Goal: Task Accomplishment & Management: Use online tool/utility

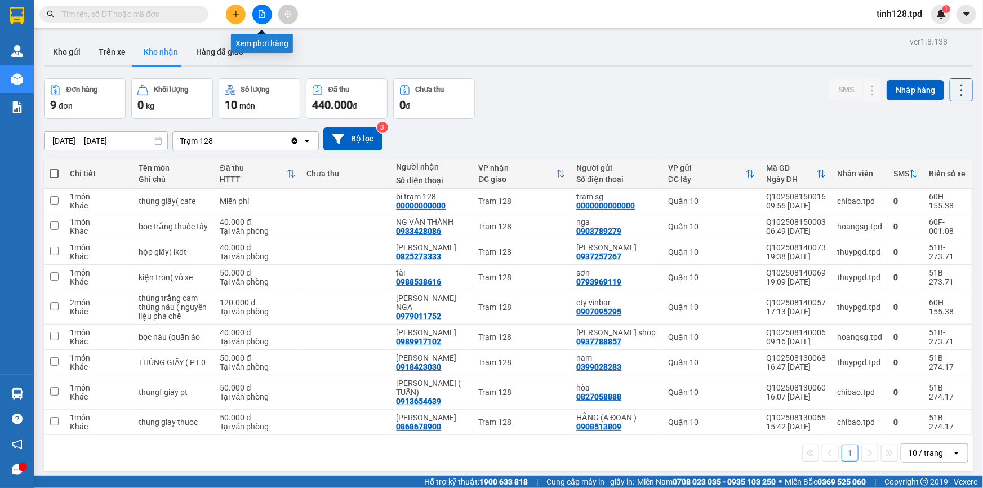
click at [264, 14] on icon "file-add" at bounding box center [262, 14] width 8 height 8
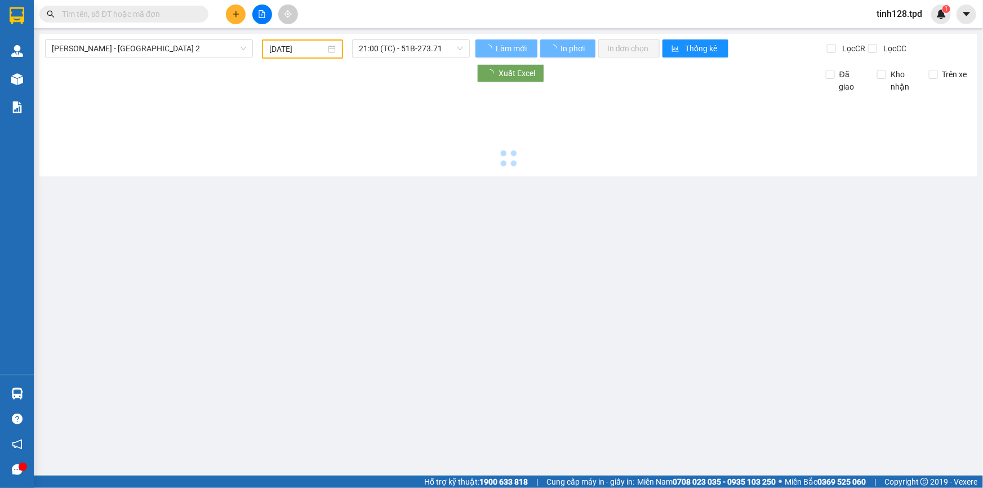
type input "[DATE]"
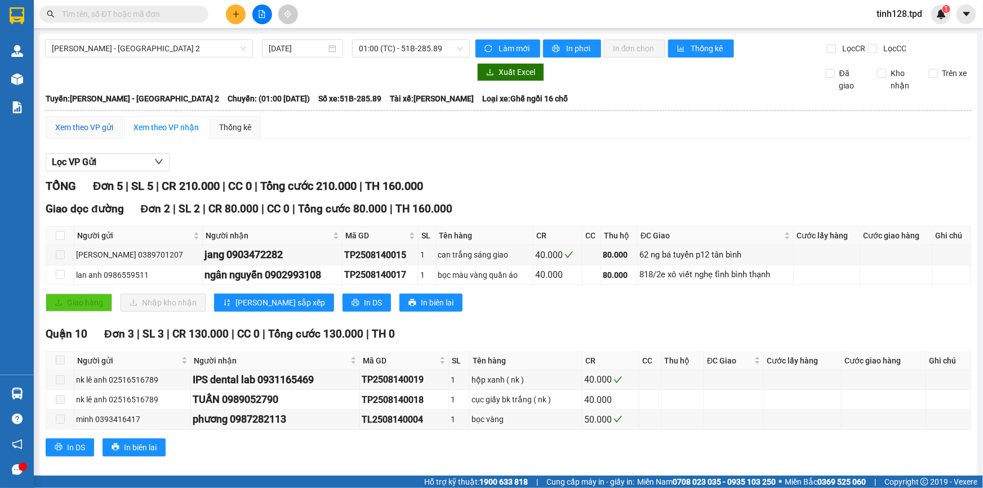
click at [79, 125] on div "Xem theo VP gửi" at bounding box center [84, 127] width 58 height 12
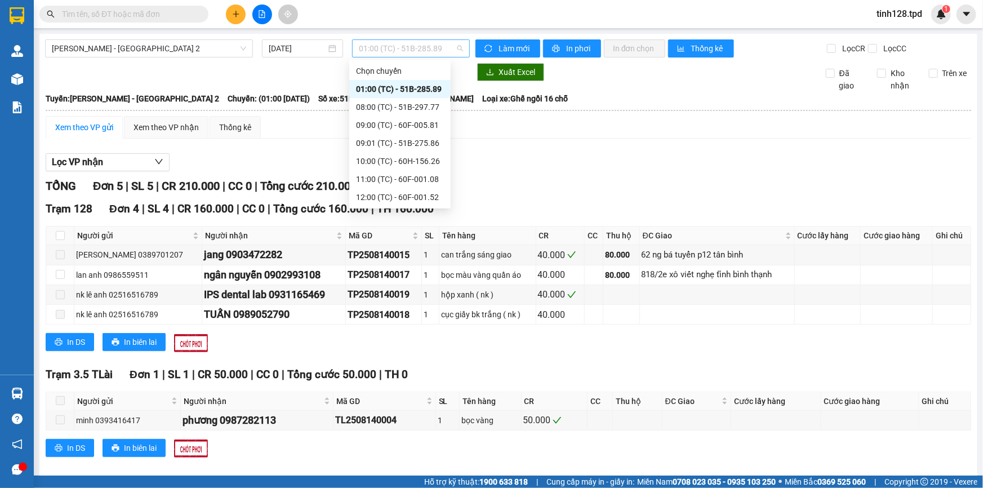
click at [400, 48] on span "01:00 (TC) - 51B-285.89" at bounding box center [411, 48] width 104 height 17
click at [402, 106] on div "08:00 (TC) - 51B-297.77" at bounding box center [400, 107] width 88 height 12
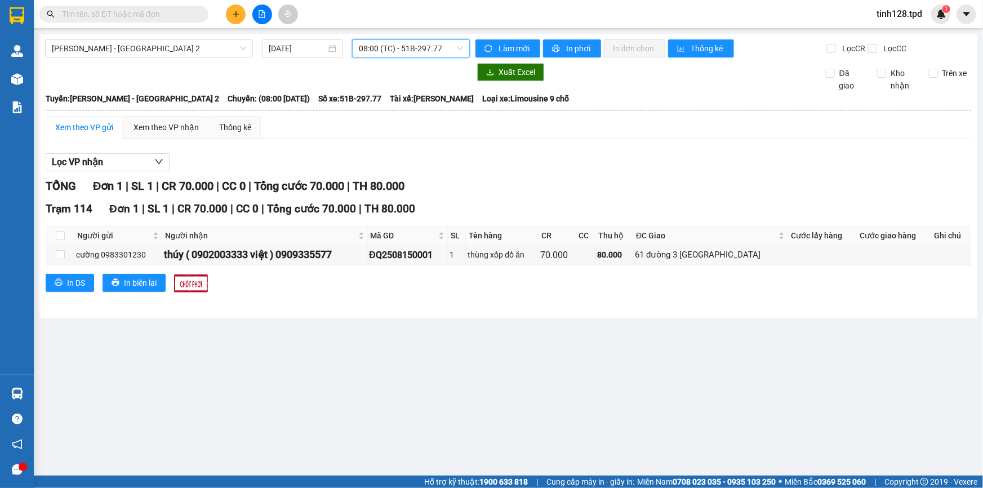
click at [380, 43] on span "08:00 (TC) - 51B-297.77" at bounding box center [411, 48] width 104 height 17
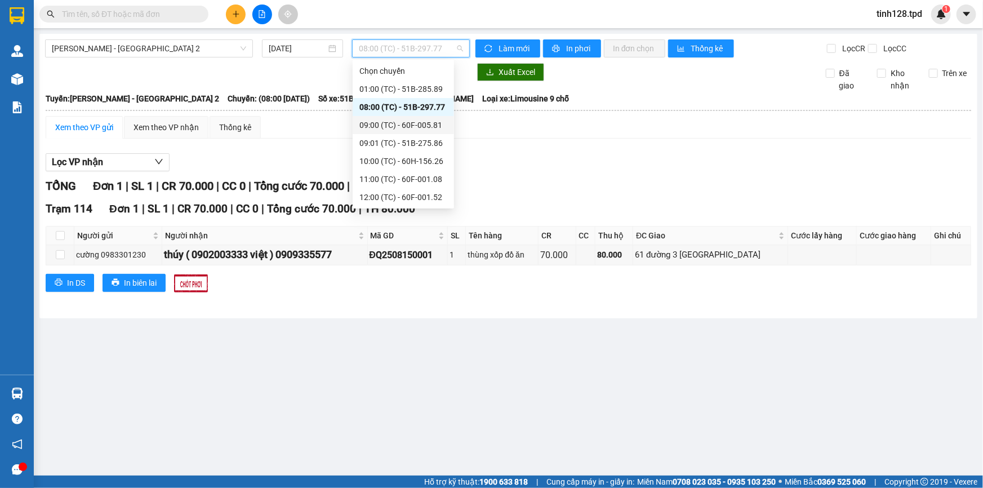
click at [411, 123] on div "09:00 (TC) - 60F-005.81" at bounding box center [403, 125] width 88 height 12
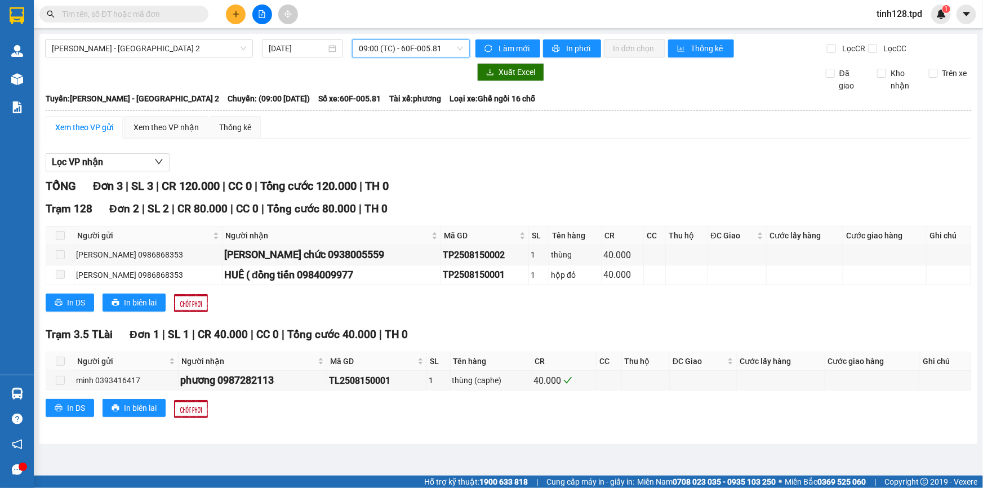
click at [388, 47] on span "09:00 (TC) - 60F-005.81" at bounding box center [411, 48] width 104 height 17
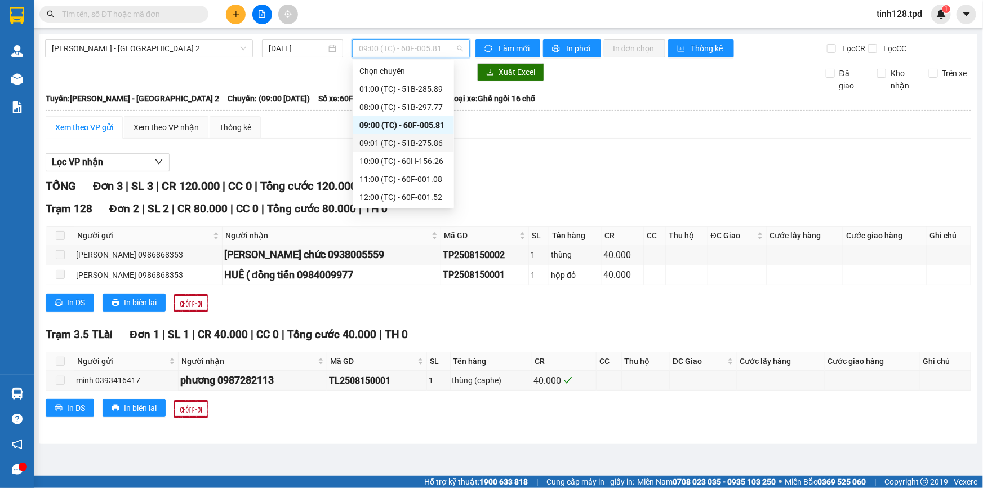
click at [408, 143] on div "09:01 (TC) - 51B-275.86" at bounding box center [403, 143] width 88 height 12
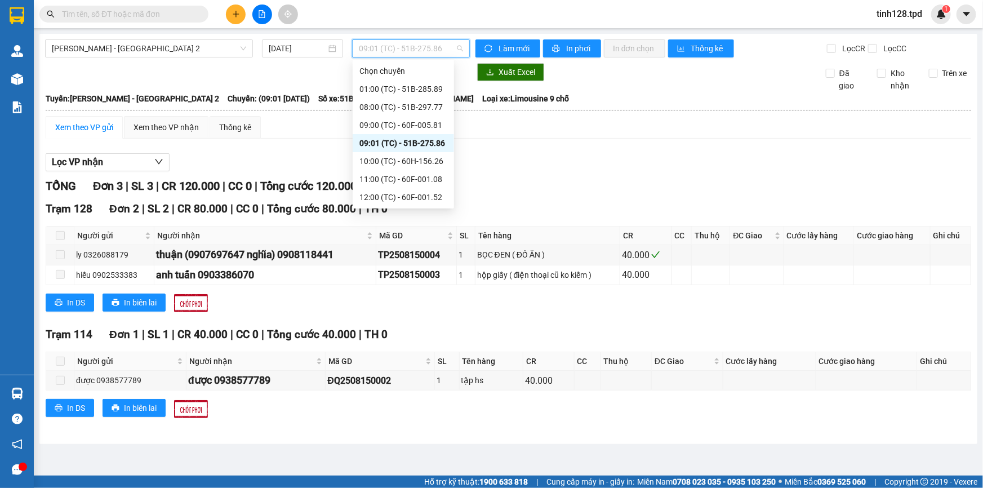
click at [415, 46] on span "09:01 (TC) - 51B-275.86" at bounding box center [411, 48] width 104 height 17
click at [399, 157] on div "10:00 (TC) - 60H-156.26" at bounding box center [403, 161] width 88 height 12
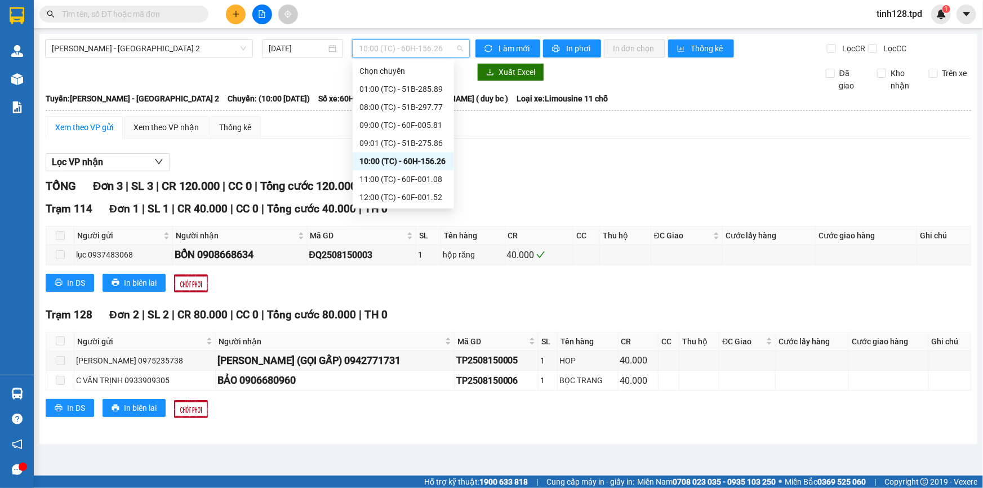
click at [419, 52] on span "10:00 (TC) - 60H-156.26" at bounding box center [411, 48] width 104 height 17
click at [405, 178] on div "11:00 (TC) - 60F-001.08" at bounding box center [403, 179] width 88 height 12
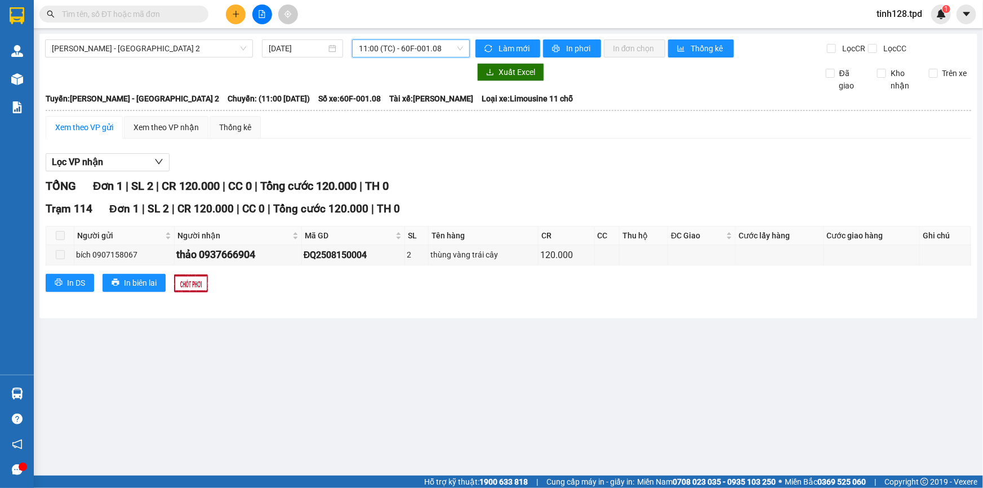
click at [397, 52] on span "11:00 (TC) - 60F-001.08" at bounding box center [411, 48] width 104 height 17
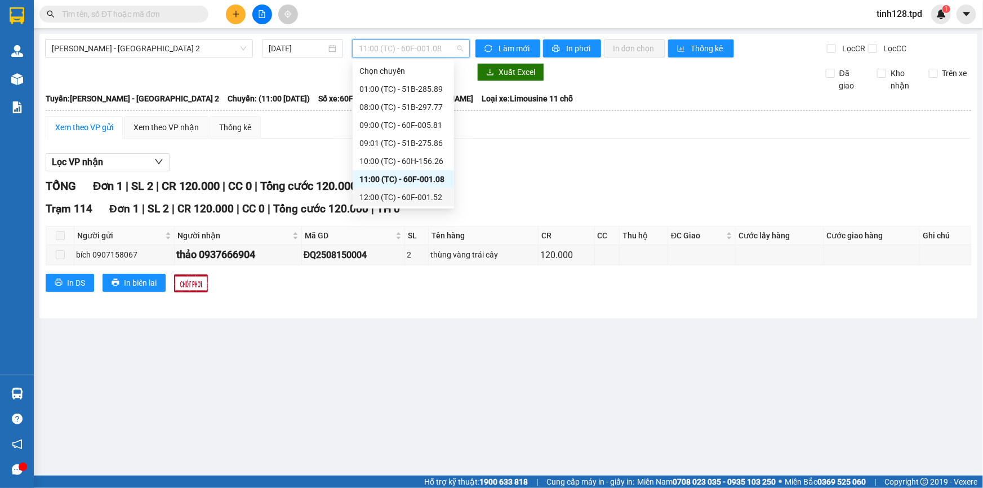
click at [415, 198] on div "12:00 (TC) - 60F-001.52" at bounding box center [403, 197] width 88 height 12
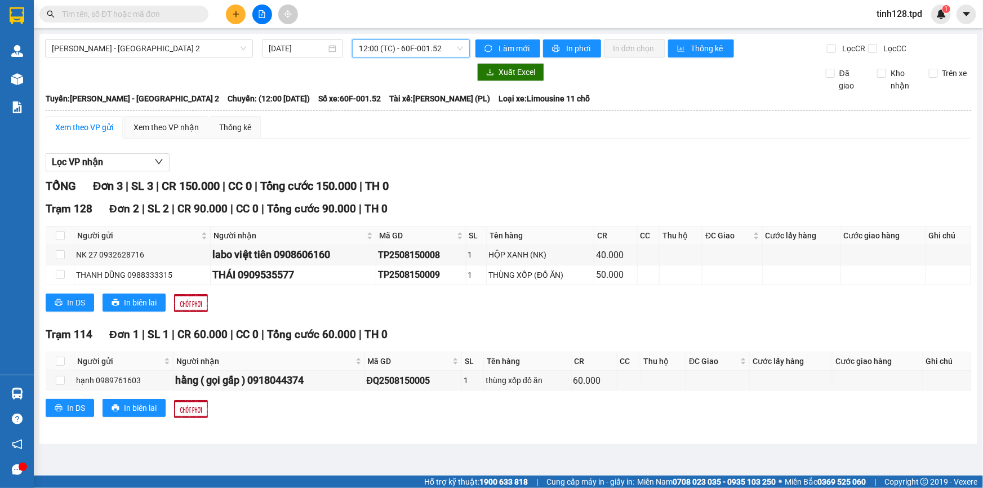
click at [394, 45] on span "12:00 (TC) - 60F-001.52" at bounding box center [411, 48] width 104 height 17
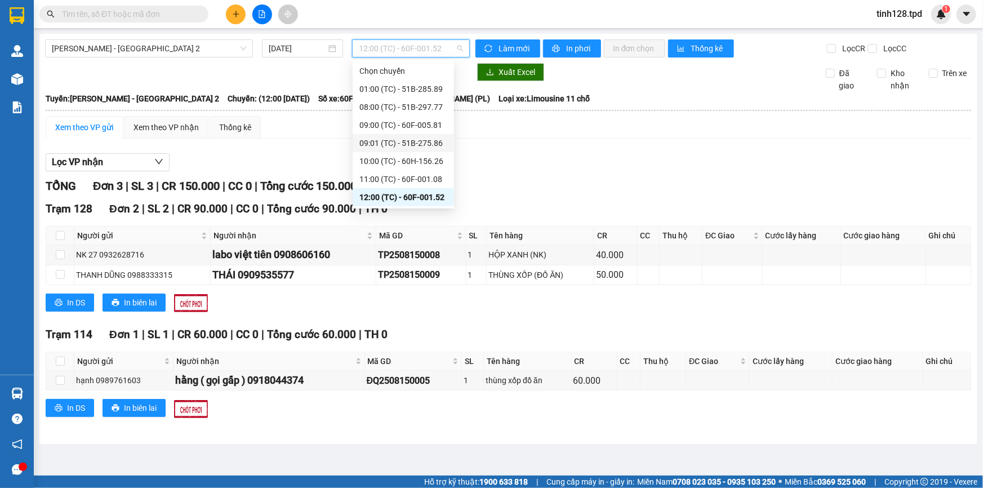
scroll to position [35, 0]
click at [421, 180] on div "13:00 (TC) - 51B-273.71" at bounding box center [403, 180] width 88 height 12
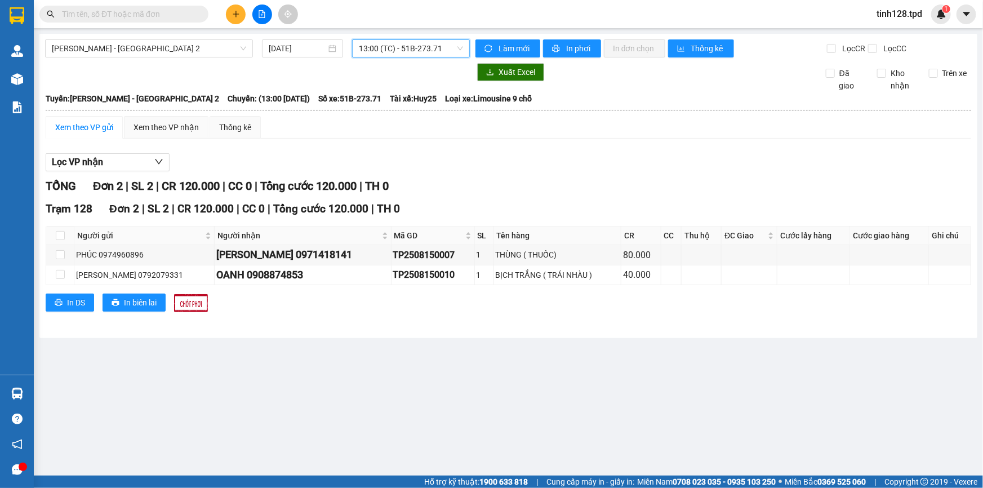
click at [389, 52] on span "13:00 (TC) - 51B-273.71" at bounding box center [411, 48] width 104 height 17
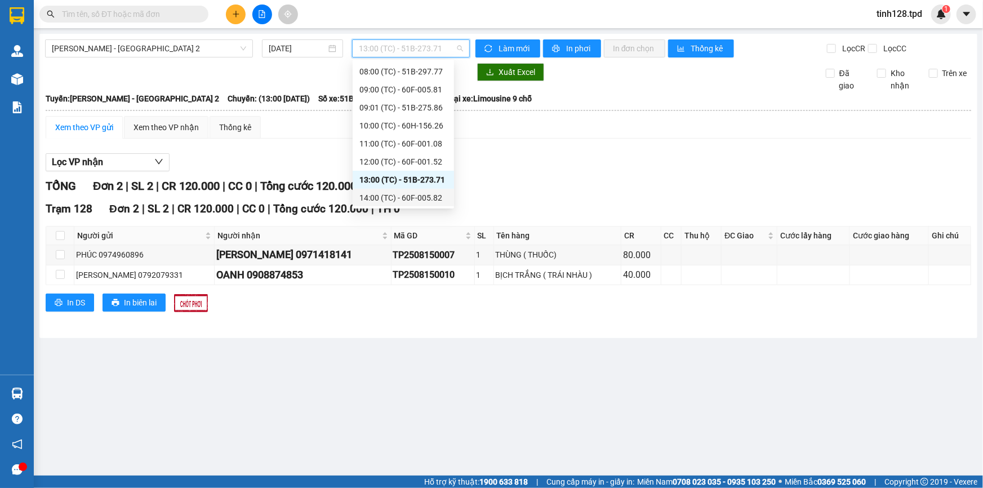
click at [415, 198] on div "14:00 (TC) - 60F-005.82" at bounding box center [403, 198] width 88 height 12
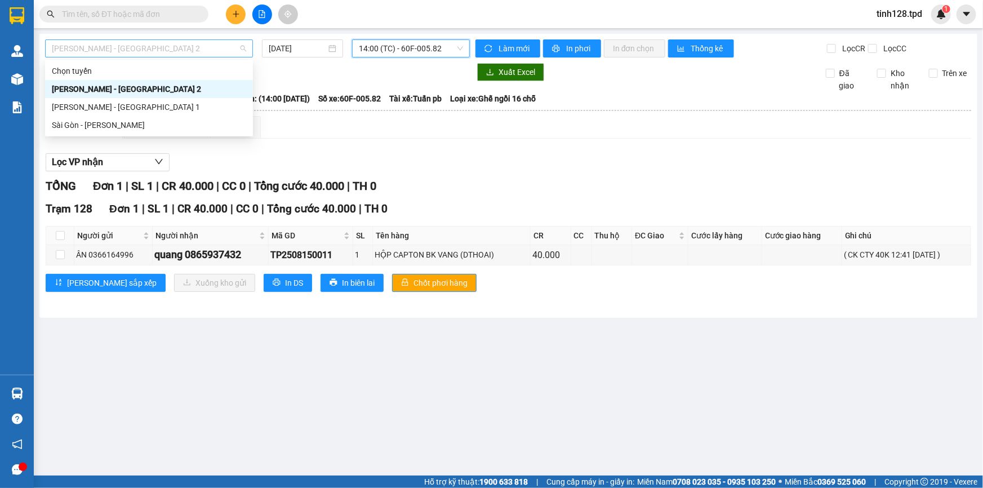
click at [155, 51] on span "[PERSON_NAME] - [GEOGRAPHIC_DATA] 2" at bounding box center [149, 48] width 194 height 17
click at [100, 125] on div "Sài Gòn - [PERSON_NAME]" at bounding box center [149, 125] width 194 height 12
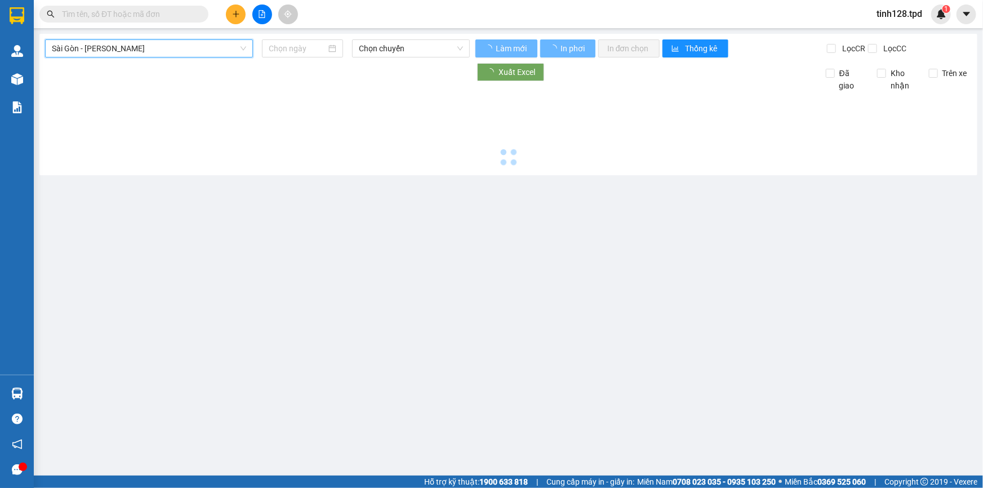
type input "[DATE]"
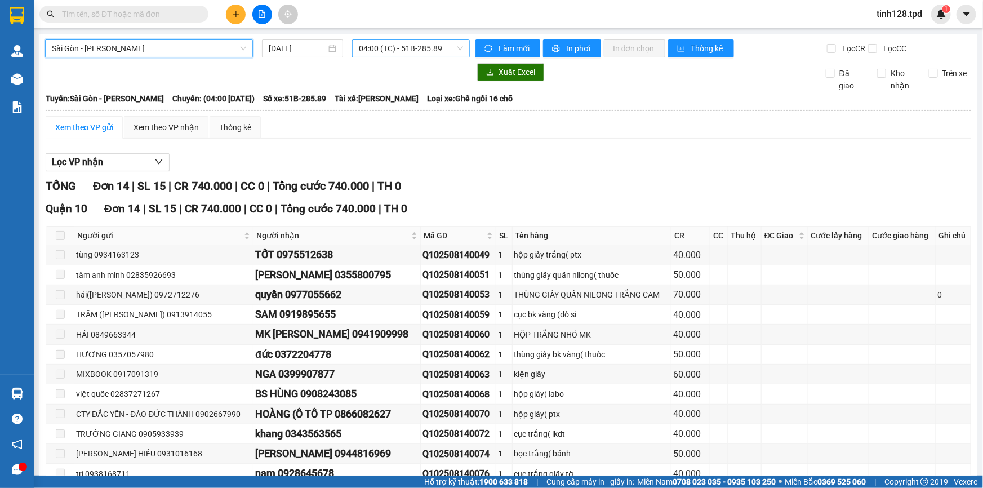
click at [401, 50] on span "04:00 (TC) - 51B-285.89" at bounding box center [411, 48] width 104 height 17
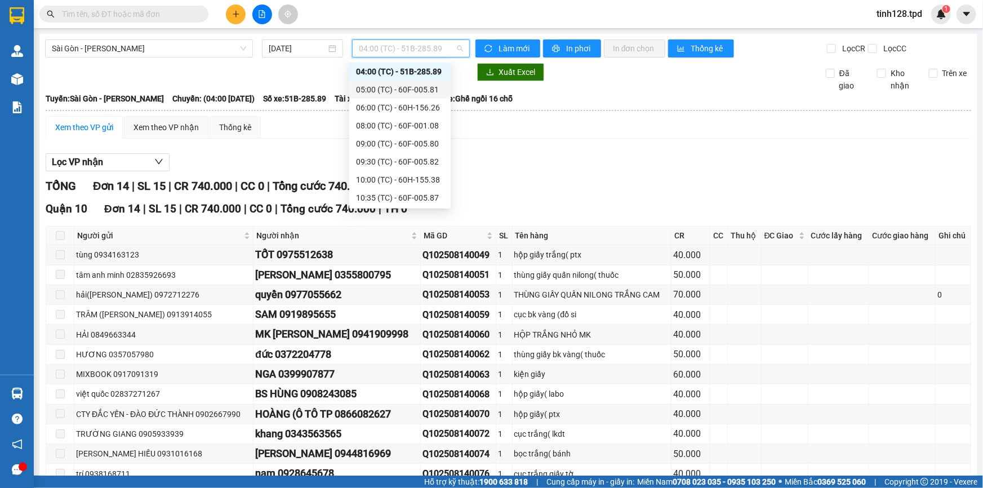
click at [407, 87] on div "05:00 (TC) - 60F-005.81" at bounding box center [400, 89] width 88 height 12
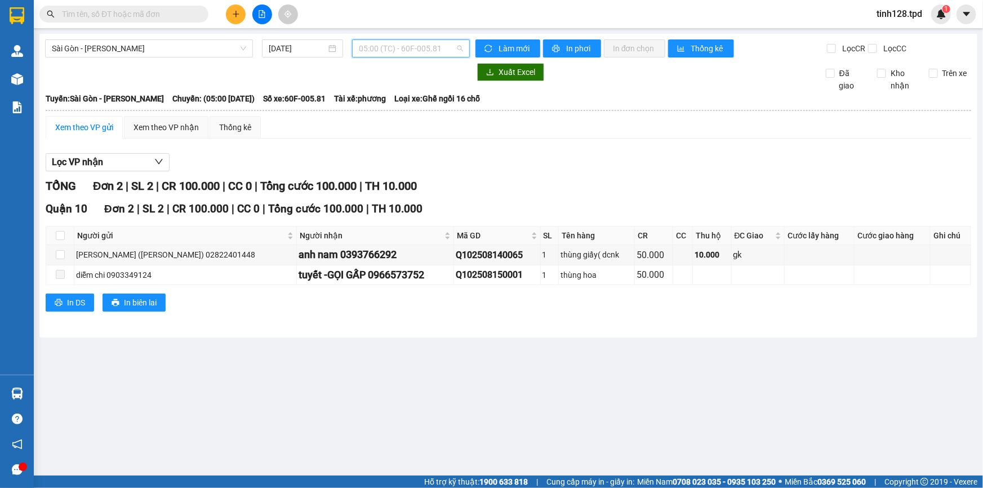
click at [436, 52] on span "05:00 (TC) - 60F-005.81" at bounding box center [411, 48] width 104 height 17
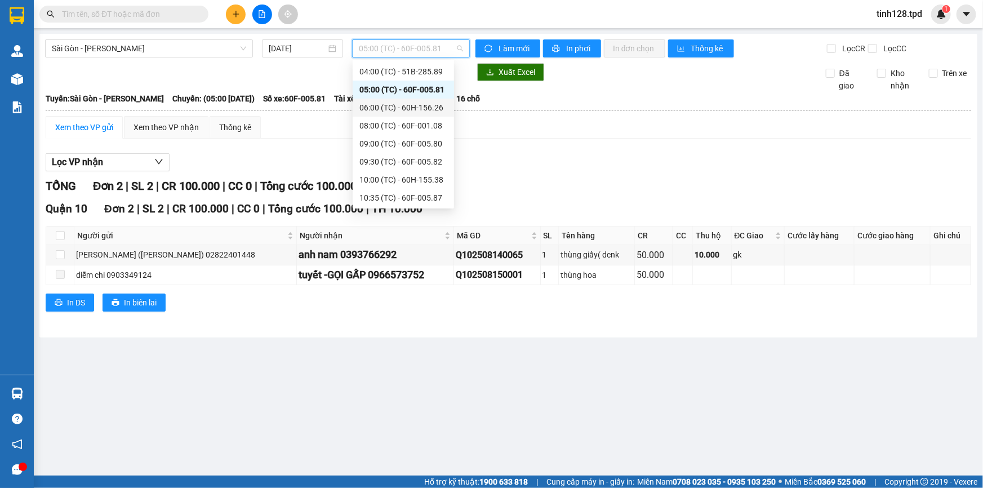
click at [422, 106] on div "06:00 (TC) - 60H-156.26" at bounding box center [403, 107] width 88 height 12
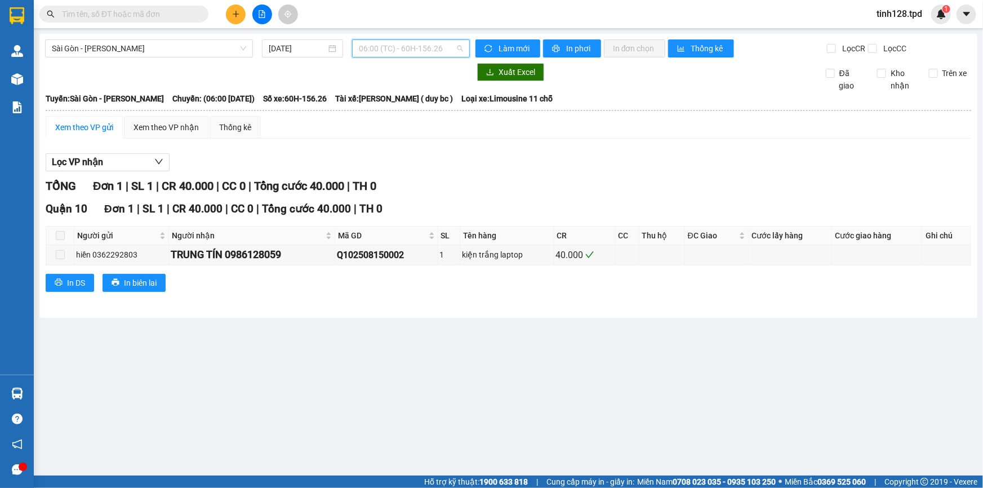
click at [434, 44] on span "06:00 (TC) - 60H-156.26" at bounding box center [411, 48] width 104 height 17
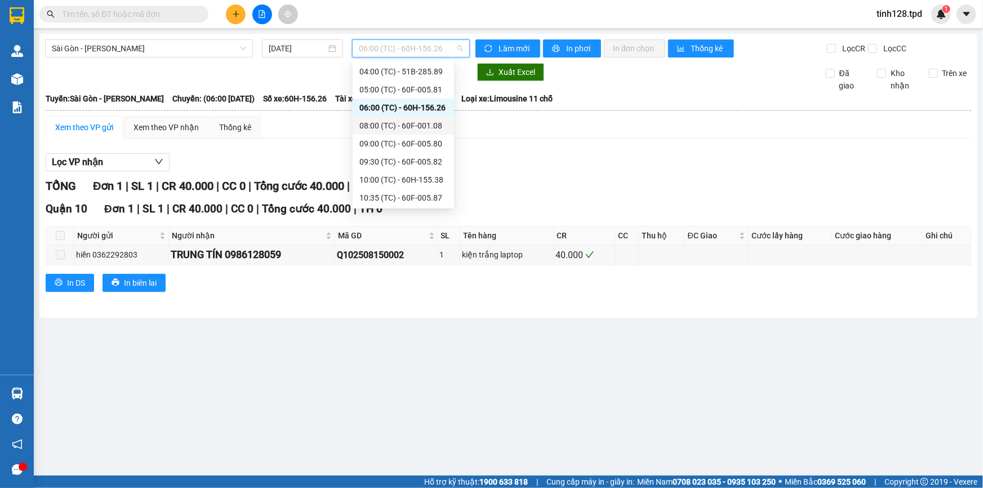
click at [413, 125] on div "08:00 (TC) - 60F-001.08" at bounding box center [403, 125] width 88 height 12
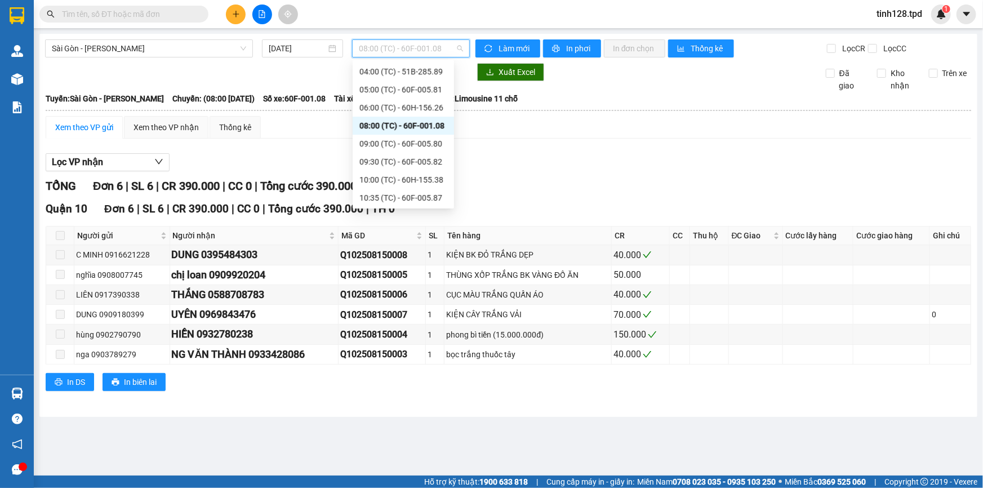
drag, startPoint x: 439, startPoint y: 50, endPoint x: 433, endPoint y: 56, distance: 8.8
click at [439, 51] on span "08:00 (TC) - 60F-001.08" at bounding box center [411, 48] width 104 height 17
click at [421, 140] on div "09:00 (TC) - 60F-005.80" at bounding box center [403, 143] width 88 height 12
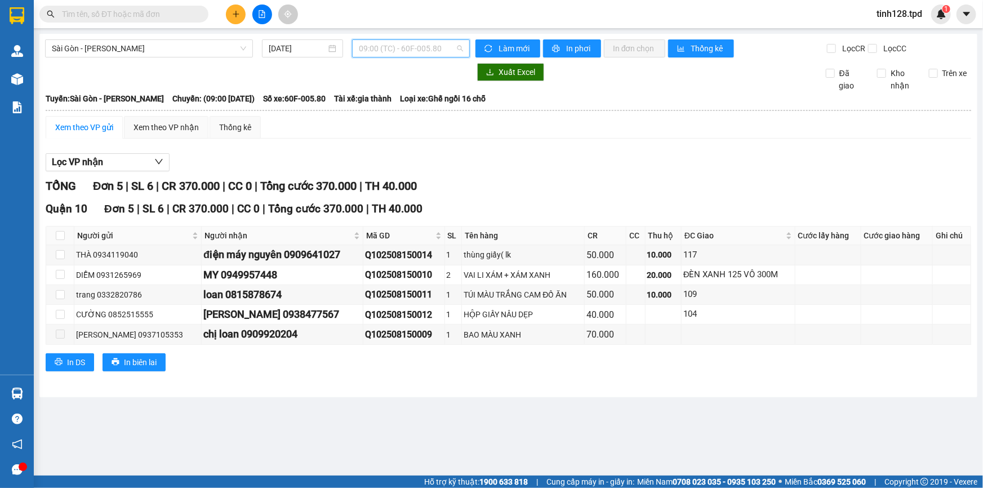
click at [384, 48] on span "09:00 (TC) - 60F-005.80" at bounding box center [411, 48] width 104 height 17
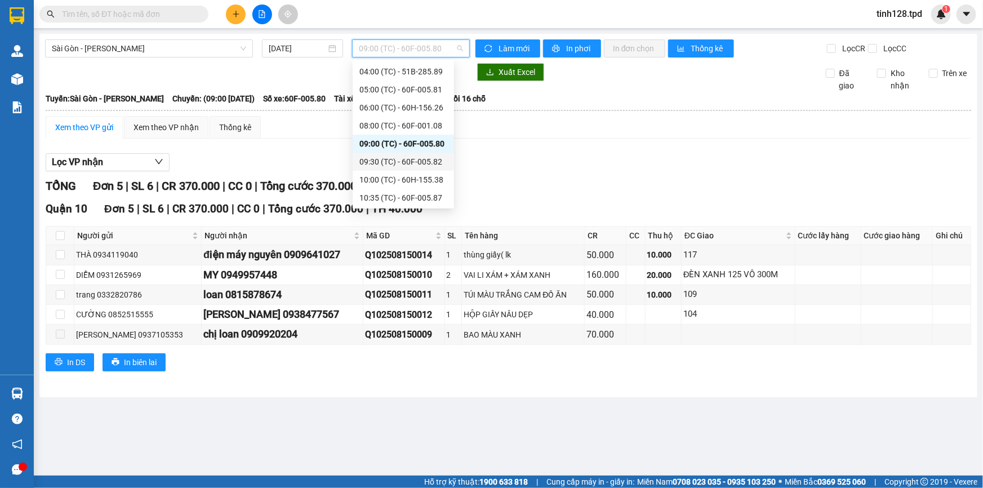
click at [404, 161] on div "09:30 (TC) - 60F-005.82" at bounding box center [403, 162] width 88 height 12
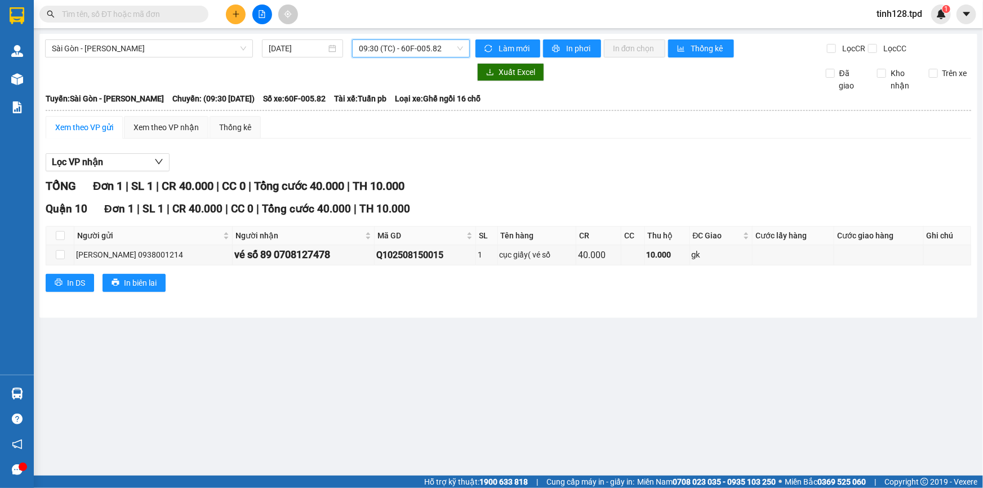
click at [424, 45] on span "09:30 (TC) - 60F-005.82" at bounding box center [411, 48] width 104 height 17
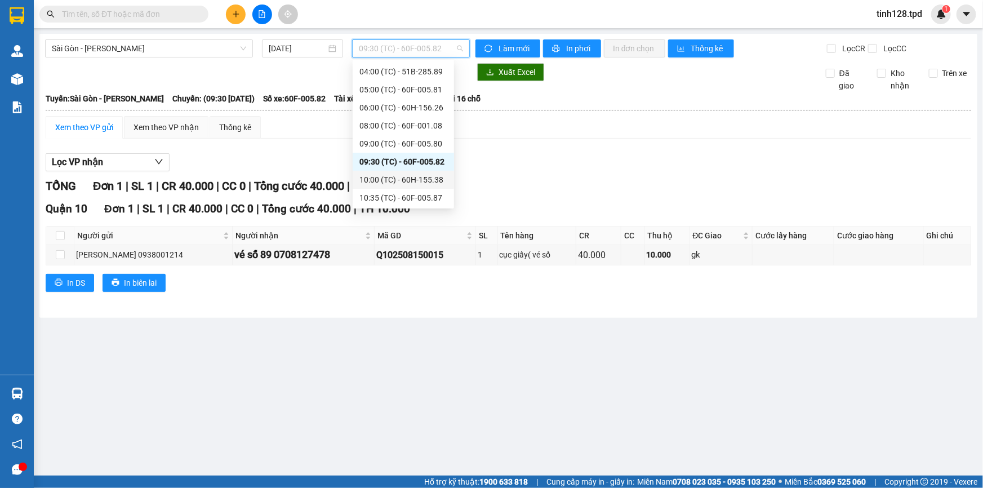
click at [415, 176] on div "10:00 (TC) - 60H-155.38" at bounding box center [403, 180] width 88 height 12
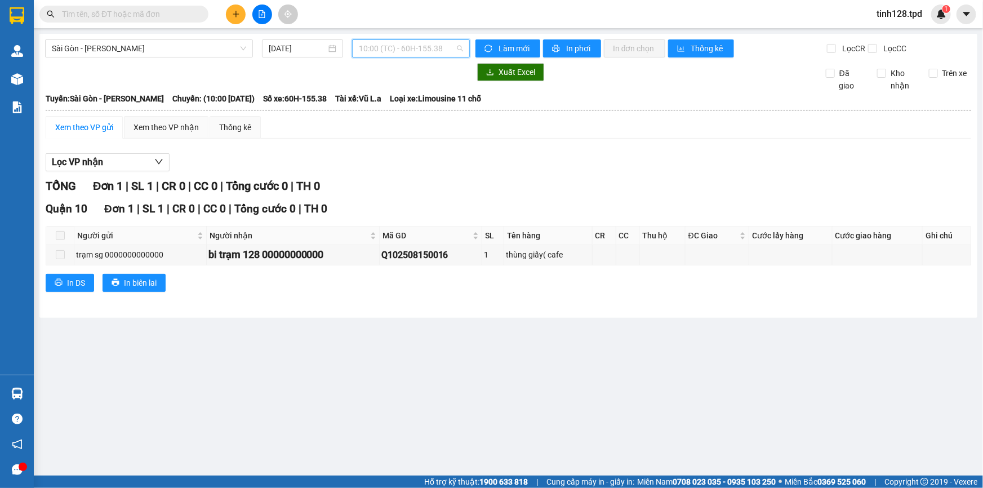
click at [429, 49] on span "10:00 (TC) - 60H-155.38" at bounding box center [411, 48] width 104 height 17
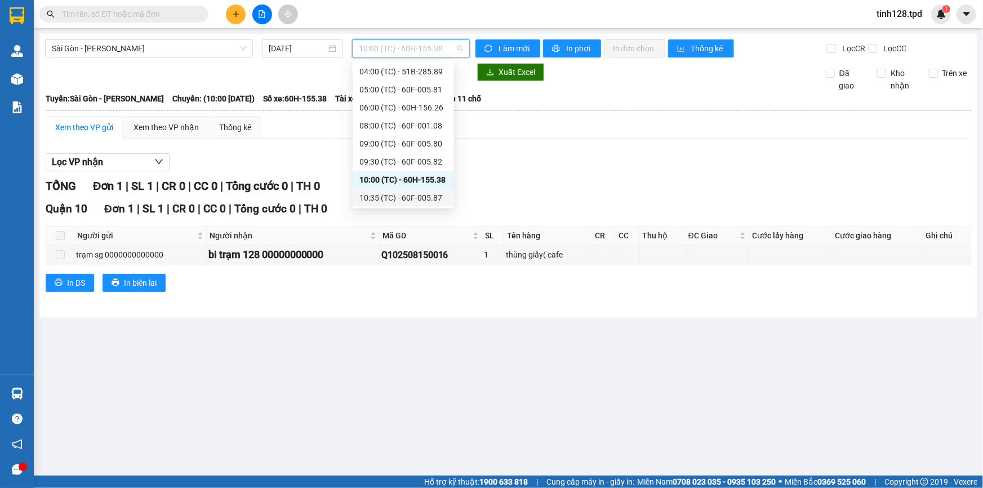
click at [423, 197] on div "10:35 (TC) - 60F-005.87" at bounding box center [403, 198] width 88 height 12
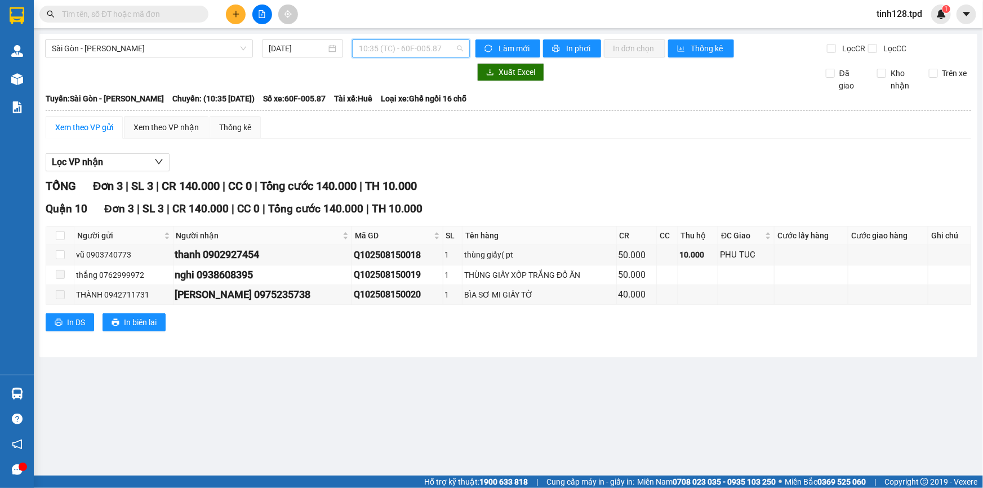
click at [424, 45] on span "10:35 (TC) - 60F-005.87" at bounding box center [411, 48] width 104 height 17
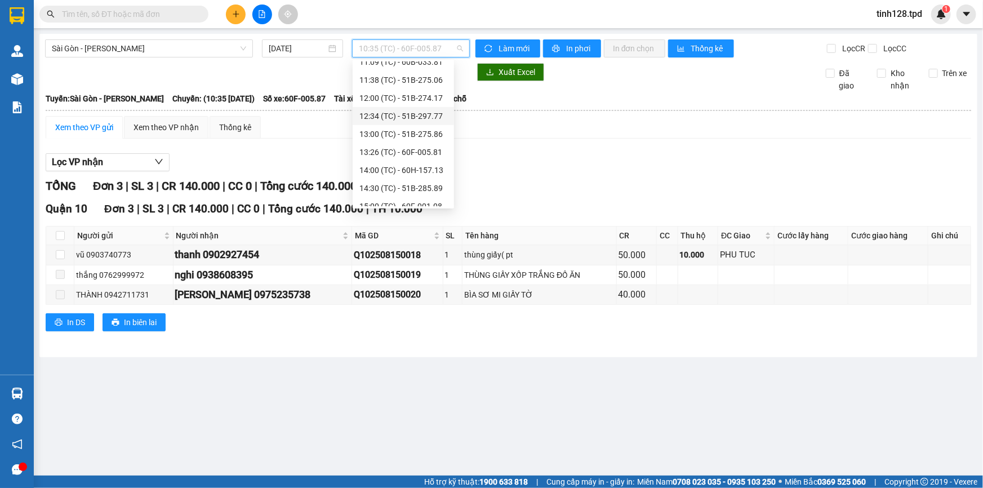
scroll to position [69, 0]
click at [427, 165] on div "11:09 (TC) - 60B-033.81" at bounding box center [403, 164] width 88 height 12
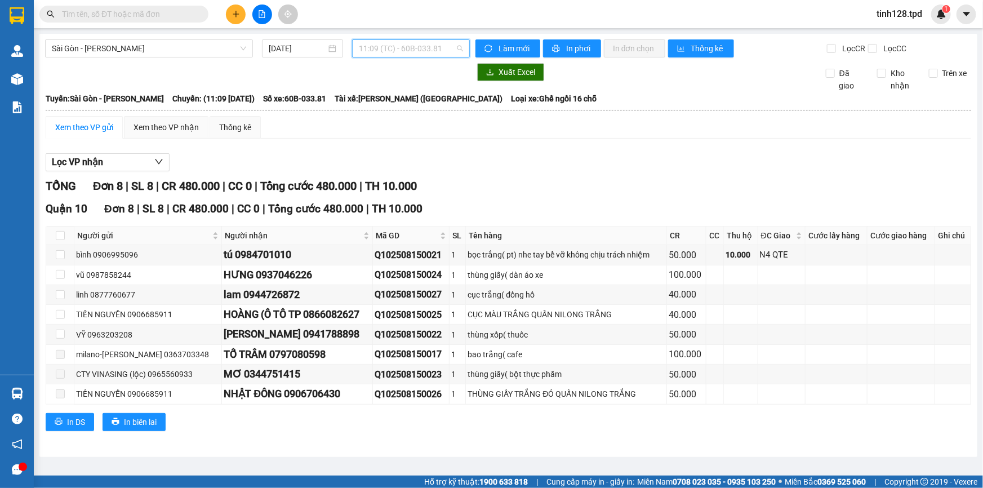
click at [401, 51] on span "11:09 (TC) - 60B-033.81" at bounding box center [411, 48] width 104 height 17
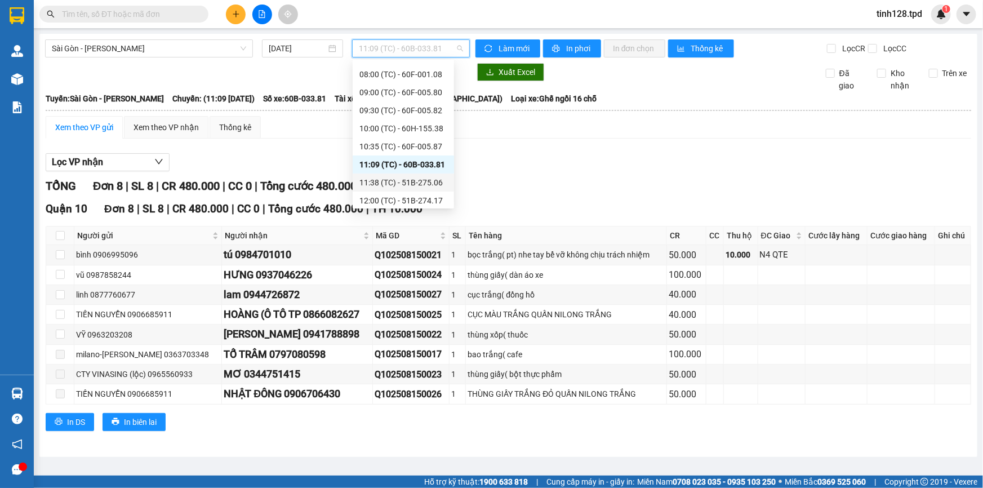
click at [423, 183] on div "11:38 (TC) - 51B-275.06" at bounding box center [403, 182] width 88 height 12
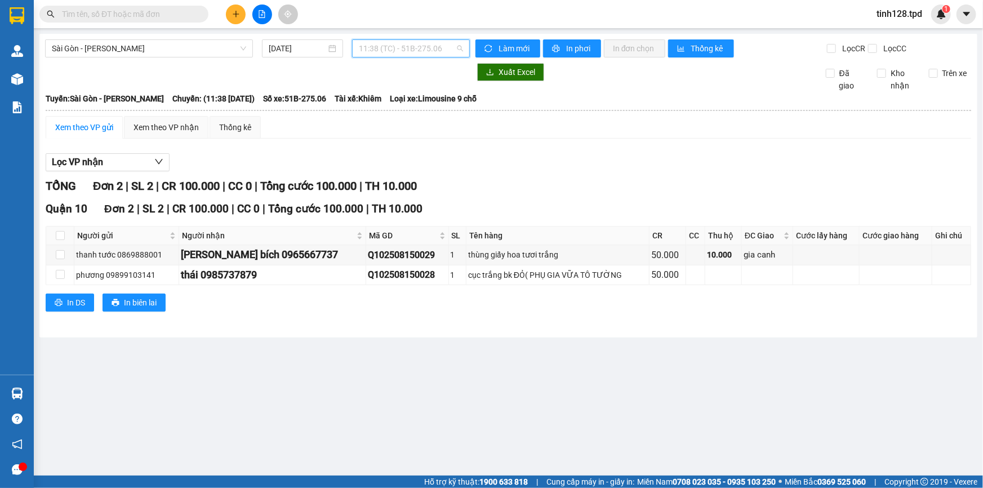
click at [423, 47] on span "11:38 (TC) - 51B-275.06" at bounding box center [411, 48] width 104 height 17
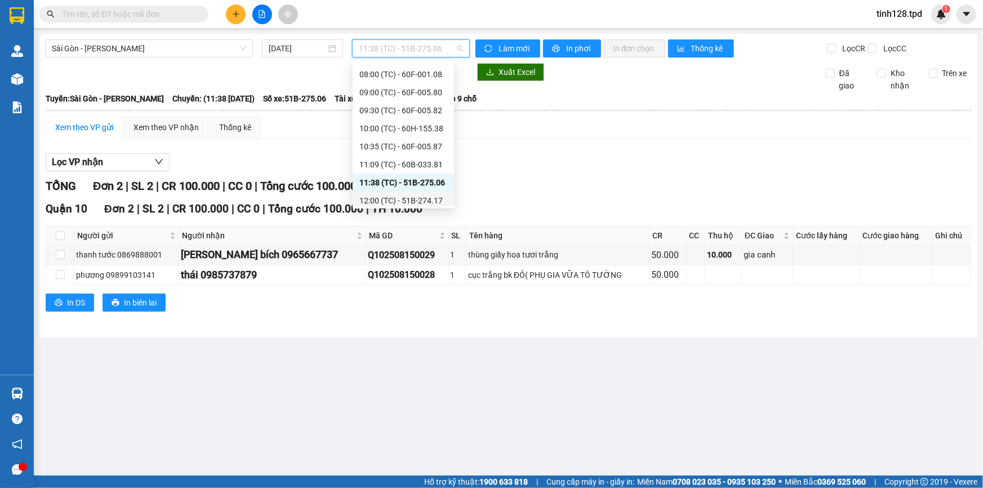
click at [427, 199] on div "12:00 (TC) - 51B-274.17" at bounding box center [403, 200] width 88 height 12
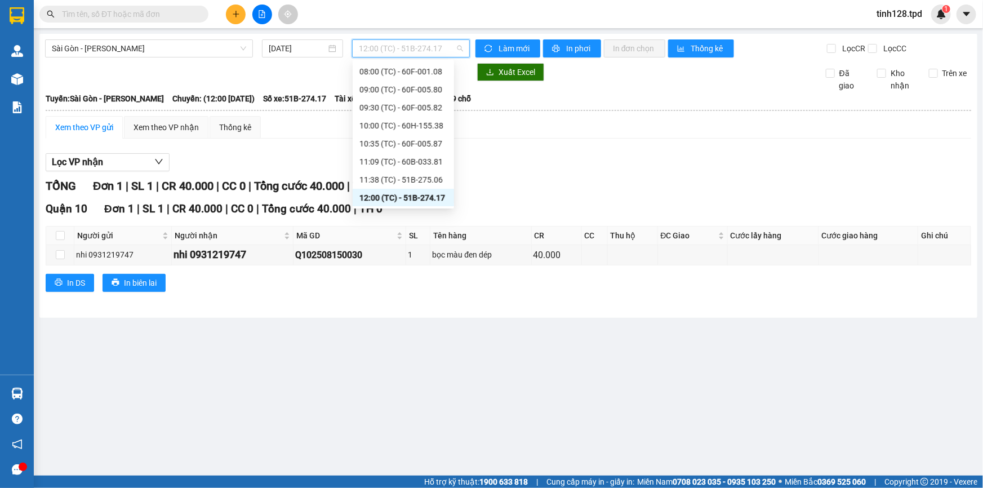
click at [387, 55] on span "12:00 (TC) - 51B-274.17" at bounding box center [411, 48] width 104 height 17
click at [429, 114] on div "12:34 (TC) - 51B-297.77" at bounding box center [403, 113] width 88 height 12
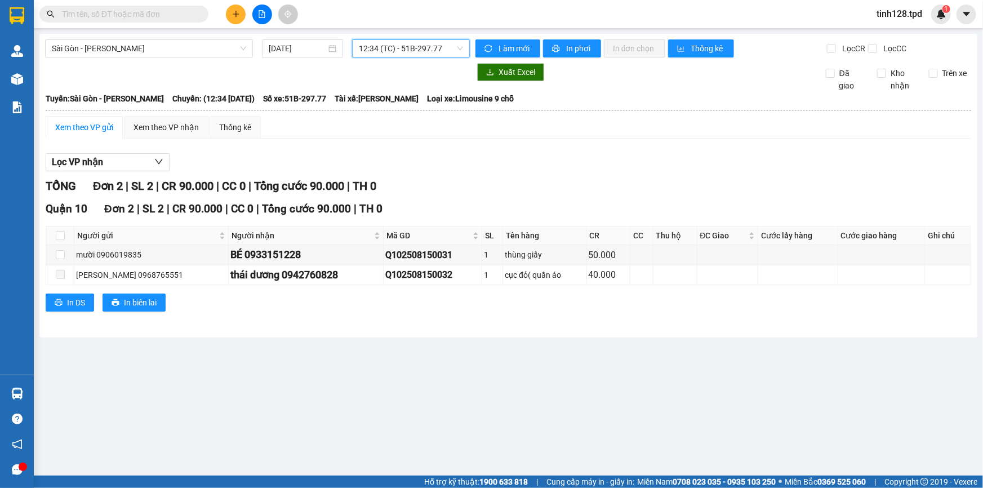
click at [395, 48] on span "12:34 (TC) - 51B-297.77" at bounding box center [411, 48] width 104 height 17
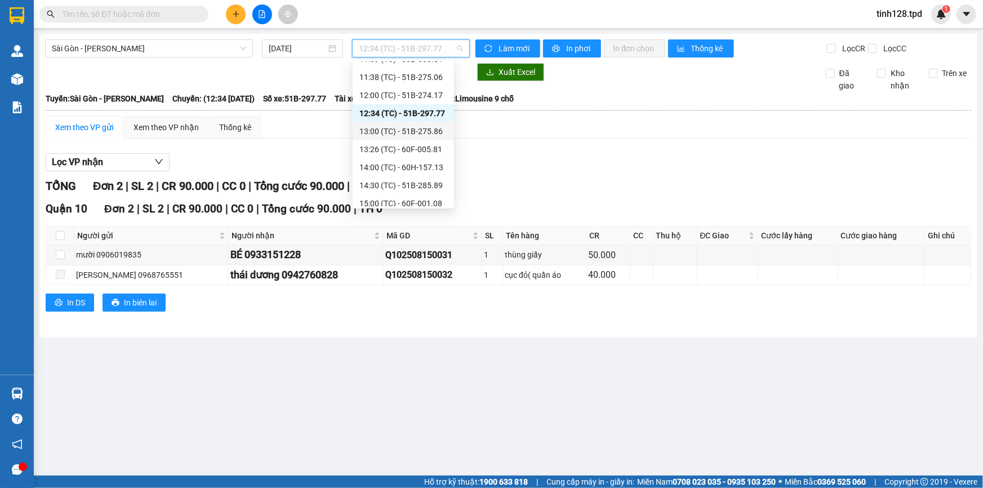
click at [425, 131] on div "13:00 (TC) - 51B-275.86" at bounding box center [403, 131] width 88 height 12
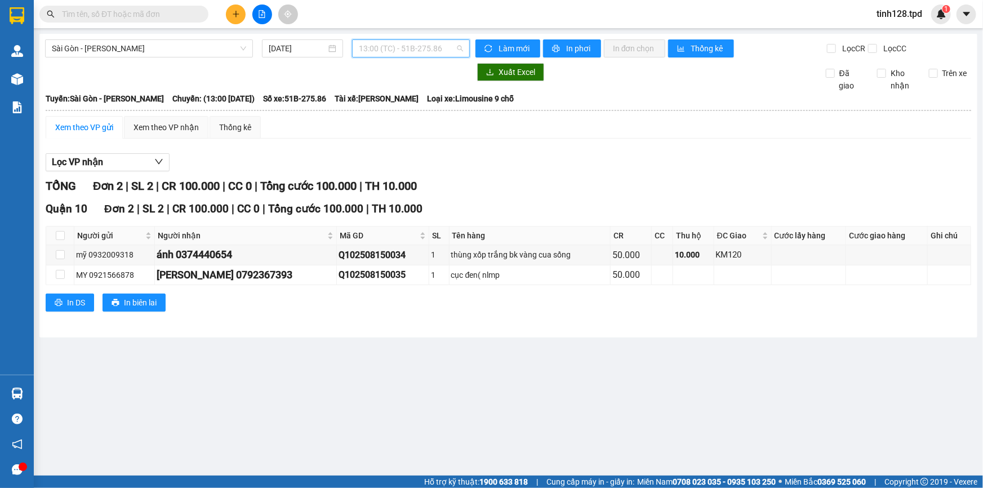
click at [434, 48] on span "13:00 (TC) - 51B-275.86" at bounding box center [411, 48] width 104 height 17
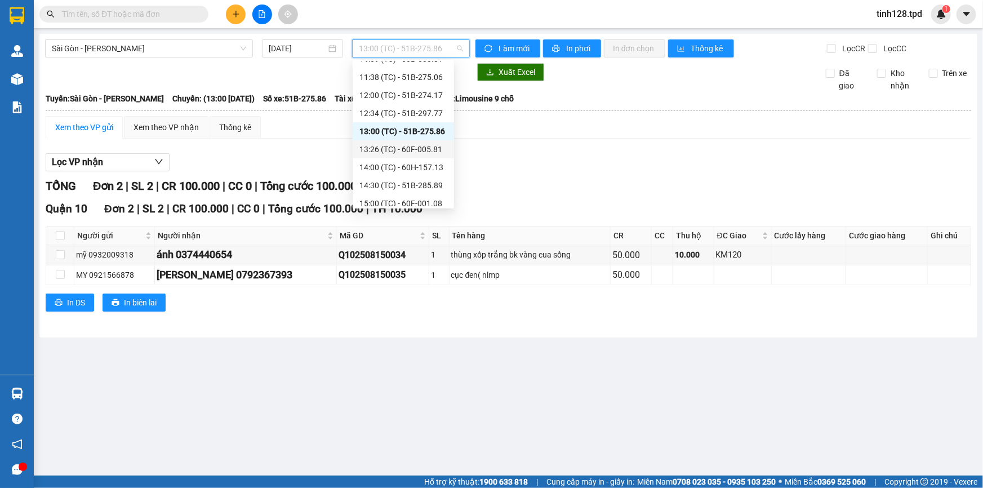
click at [420, 147] on div "13:26 (TC) - 60F-005.81" at bounding box center [403, 149] width 88 height 12
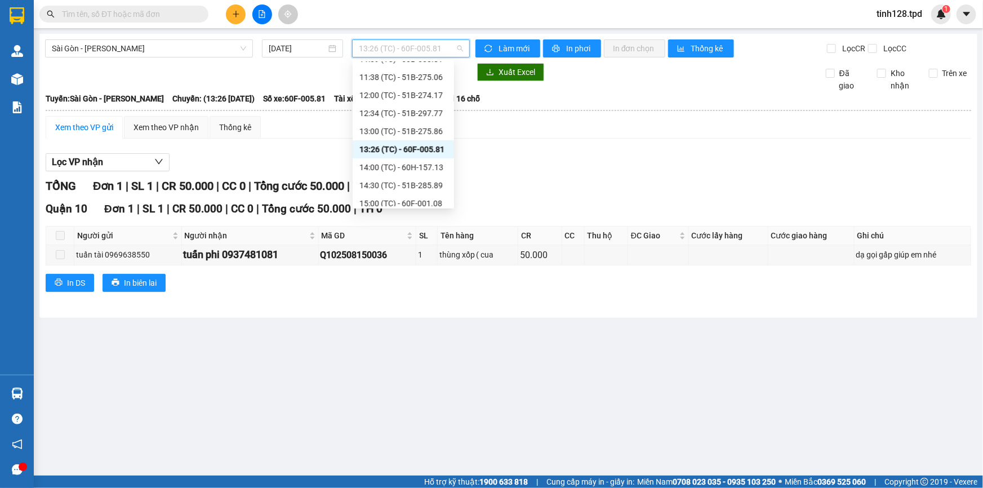
click at [411, 51] on span "13:26 (TC) - 60F-005.81" at bounding box center [411, 48] width 104 height 17
click at [423, 165] on div "14:00 (TC) - 60H-157.13" at bounding box center [403, 167] width 88 height 12
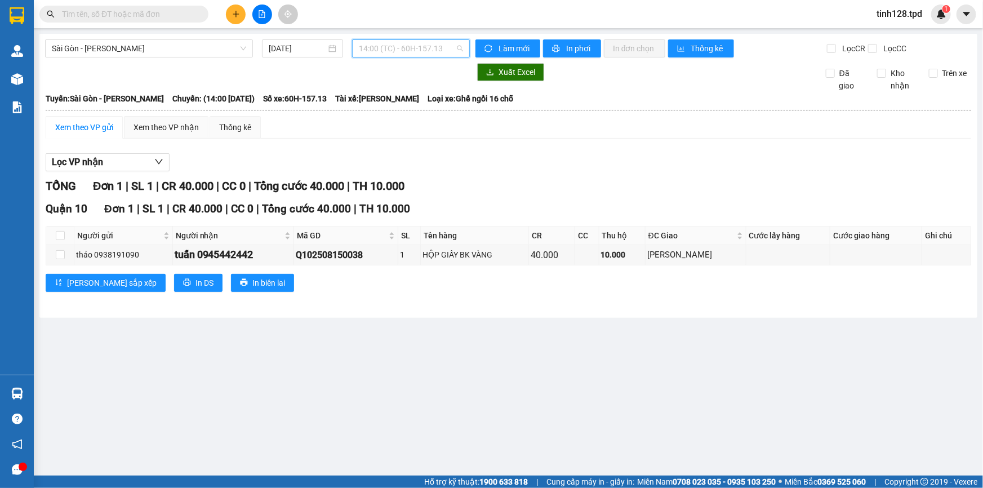
click at [438, 51] on span "14:00 (TC) - 60H-157.13" at bounding box center [411, 48] width 104 height 17
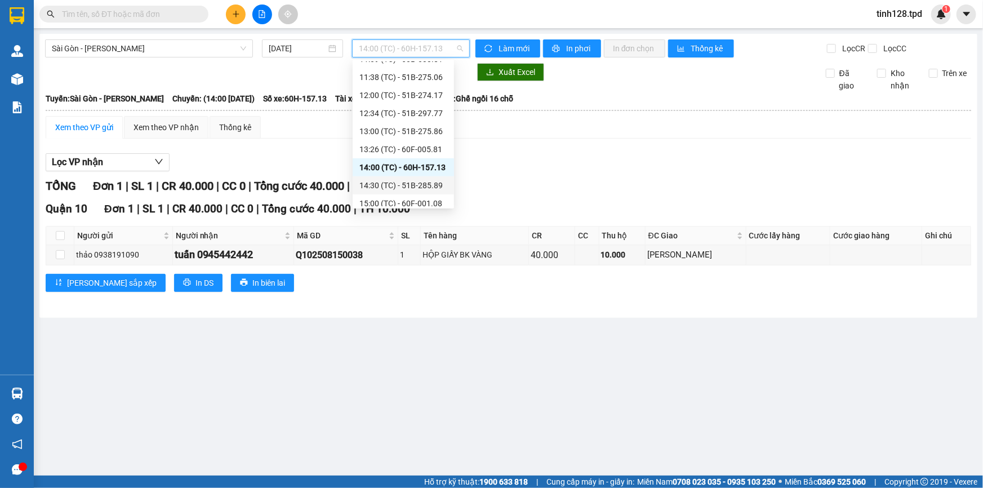
click at [425, 185] on div "14:30 (TC) - 51B-285.89" at bounding box center [403, 185] width 88 height 12
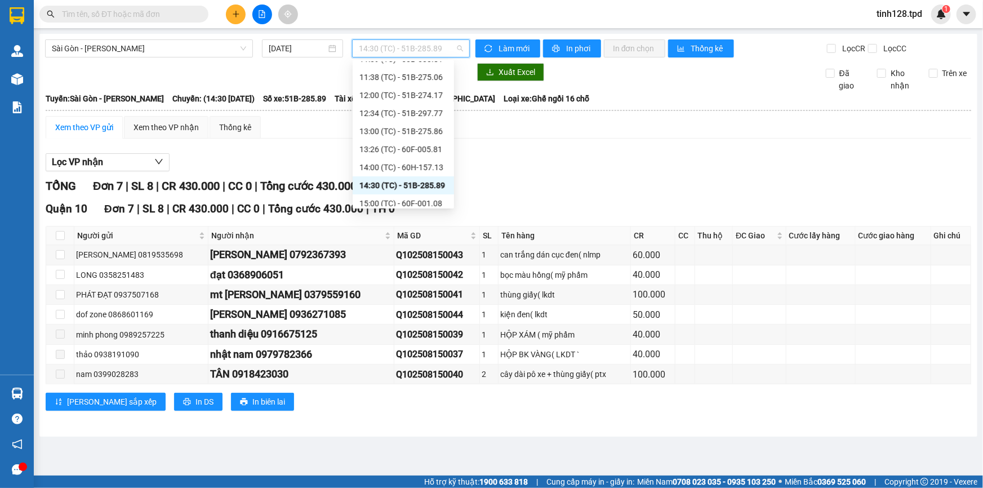
click at [420, 52] on span "14:30 (TC) - 51B-285.89" at bounding box center [411, 48] width 104 height 17
click at [430, 193] on div "15:00 (TC) - 60F-001.08" at bounding box center [403, 198] width 88 height 12
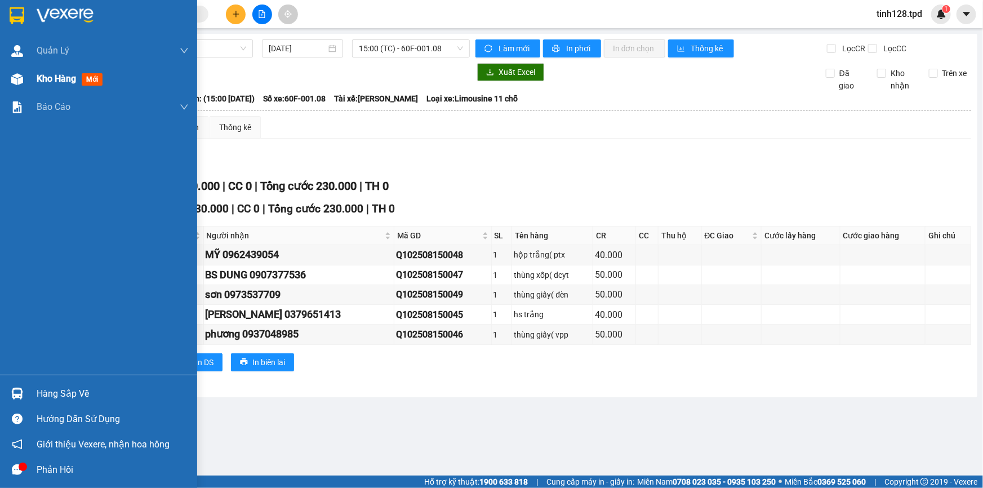
click at [61, 77] on span "Kho hàng" at bounding box center [56, 78] width 39 height 11
